Goal: Task Accomplishment & Management: Manage account settings

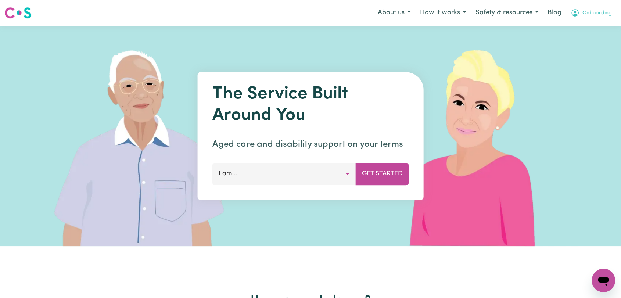
click at [594, 13] on span "Onboarding" at bounding box center [596, 13] width 29 height 8
click at [572, 46] on link "Logout" at bounding box center [587, 42] width 58 height 14
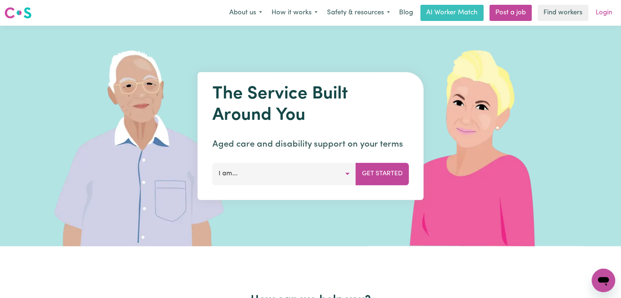
click at [605, 13] on link "Login" at bounding box center [603, 13] width 25 height 16
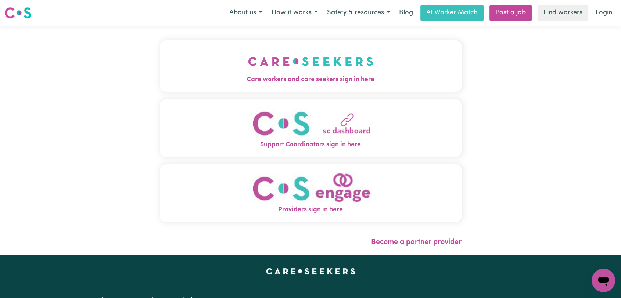
click at [335, 69] on img "Care workers and care seekers sign in here" at bounding box center [310, 61] width 125 height 27
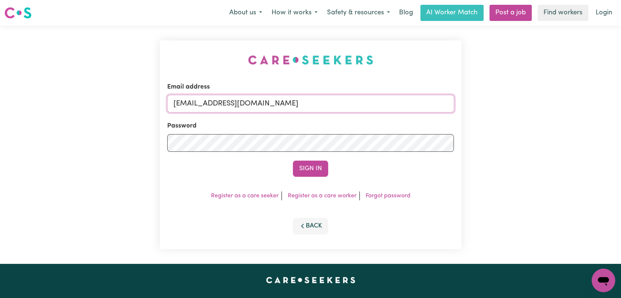
click at [323, 102] on input "onboardingcs@careseekers.com.au" at bounding box center [310, 104] width 287 height 18
drag, startPoint x: 212, startPoint y: 105, endPoint x: 334, endPoint y: 109, distance: 122.7
click at [334, 109] on input "Superuser~jakedworkin@hotmail.com" at bounding box center [310, 104] width 287 height 18
click at [214, 102] on input "Superuser~ tch10059@bigpond.net.au" at bounding box center [310, 104] width 287 height 18
type input "Superuser~tch10059@bigpond.net.au"
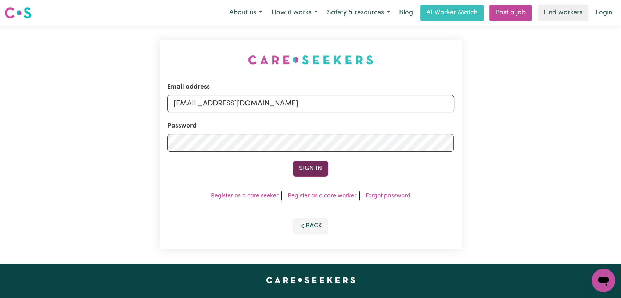
click at [314, 174] on button "Sign In" at bounding box center [310, 169] width 35 height 16
